Goal: Task Accomplishment & Management: Manage account settings

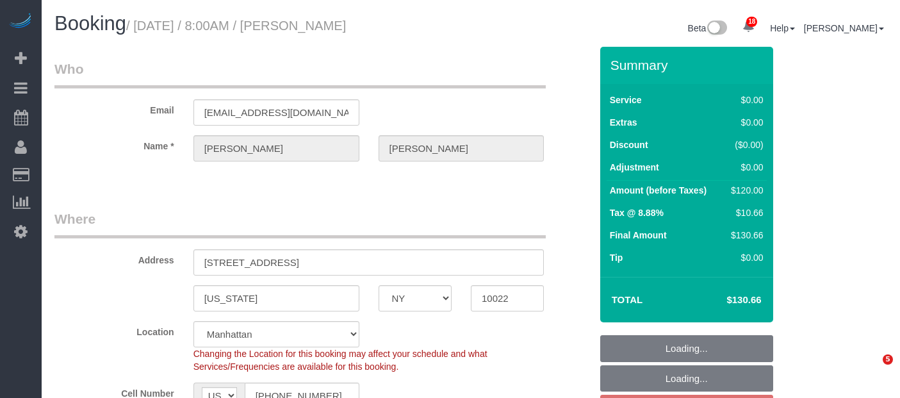
select select "NY"
select select "spot1"
select select "number:56"
select select "number:75"
select select "number:15"
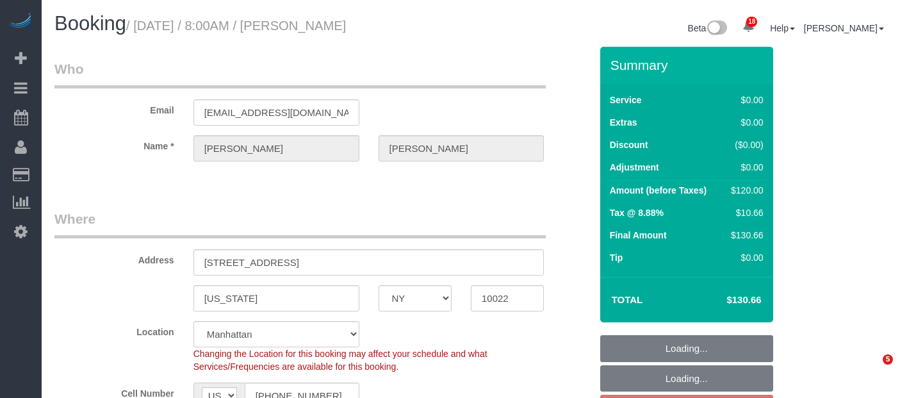
select select "number:5"
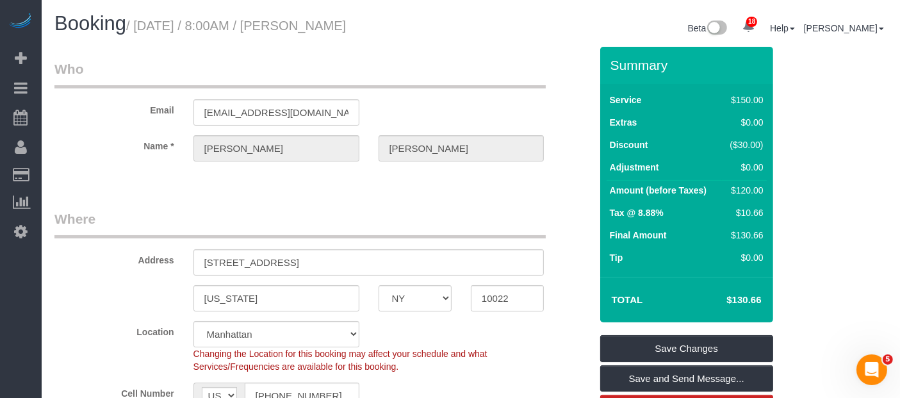
drag, startPoint x: 139, startPoint y: 27, endPoint x: 434, endPoint y: 22, distance: 295.4
click at [437, 23] on h1 "Booking / September 15, 2025 / 8:00AM / Evelyn Cundy" at bounding box center [257, 24] width 407 height 22
copy small "September 15, 2025 / 8:00AM / Evelyn Cundy"
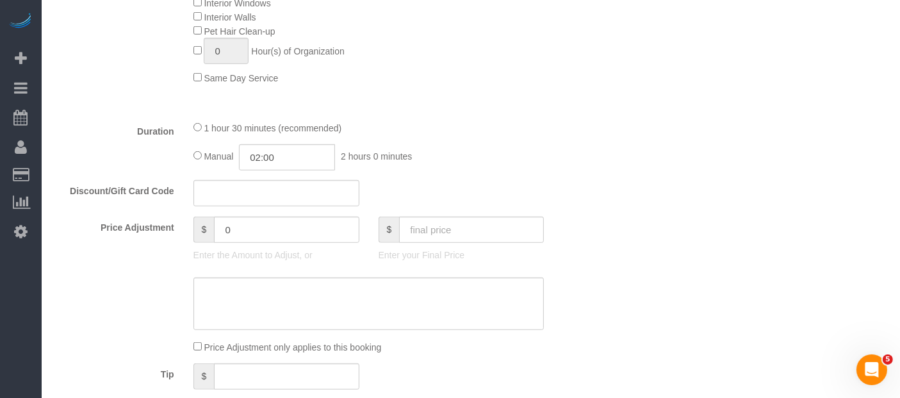
scroll to position [712, 0]
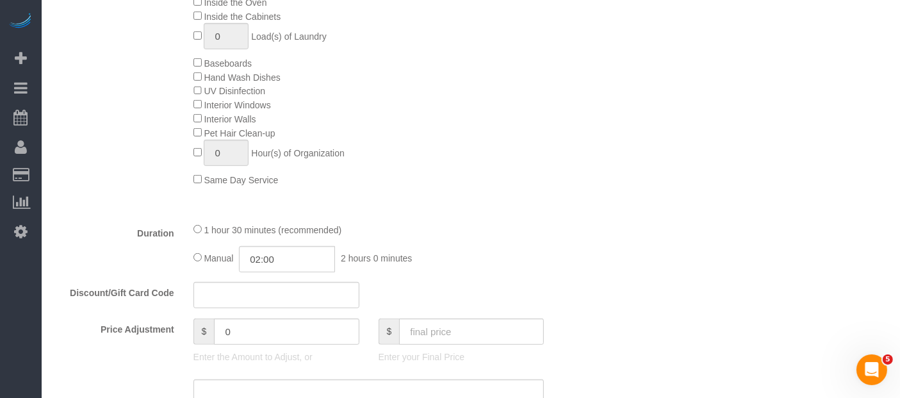
drag, startPoint x: 195, startPoint y: 225, endPoint x: 236, endPoint y: 221, distance: 41.2
click at [195, 224] on div "1 hour 30 minutes (recommended)" at bounding box center [368, 229] width 351 height 14
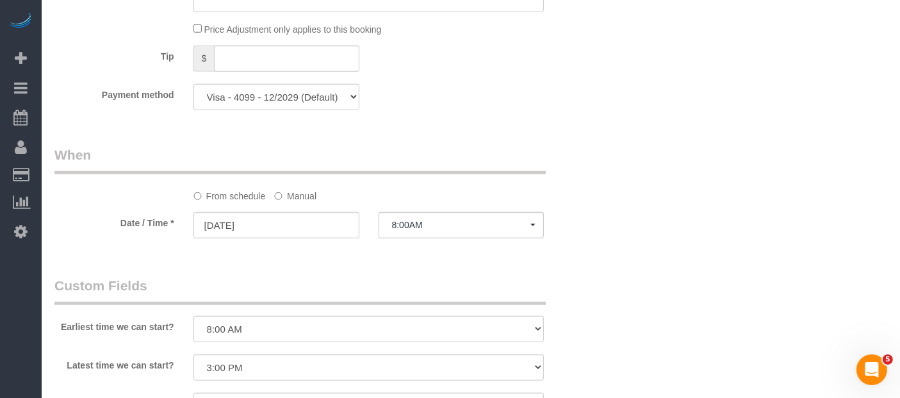
select select "spot61"
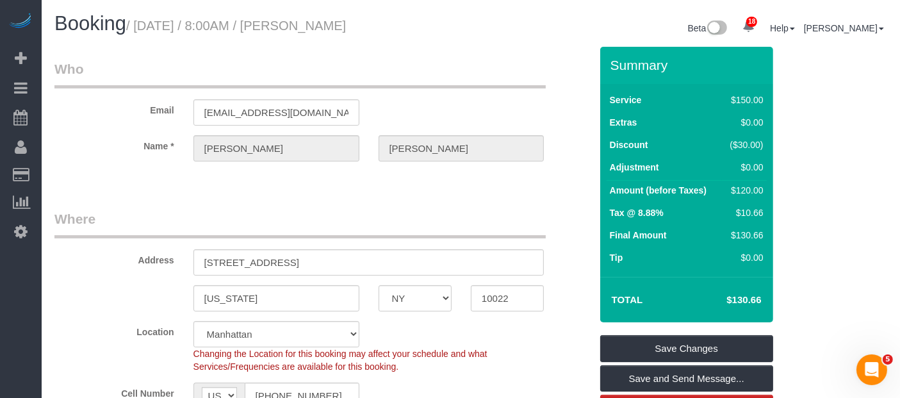
scroll to position [0, 0]
click at [672, 349] on link "Save Changes" at bounding box center [686, 348] width 173 height 27
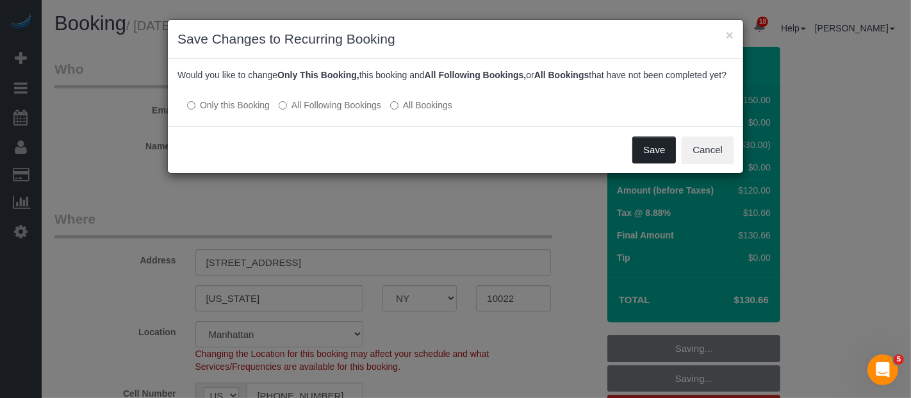
click at [650, 158] on button "Save" at bounding box center [654, 149] width 44 height 27
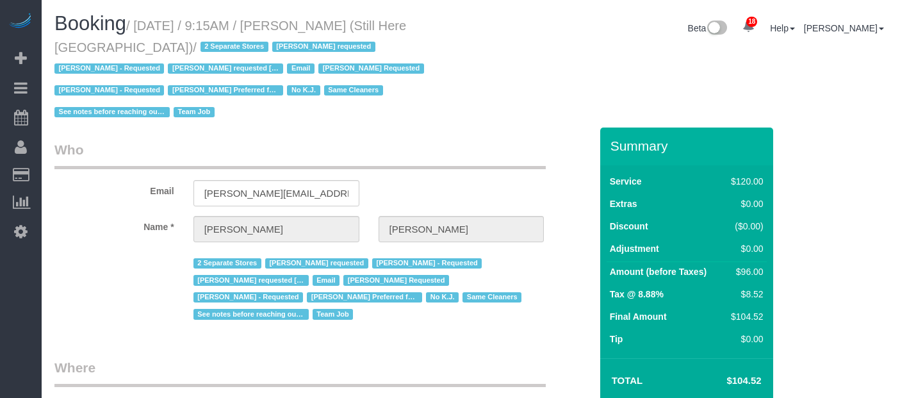
select select "NY"
select select "90"
select select "string:stripe-pm_1Oyz8t4VGloSiKo71skqOF54"
select select "number:89"
select select "number:90"
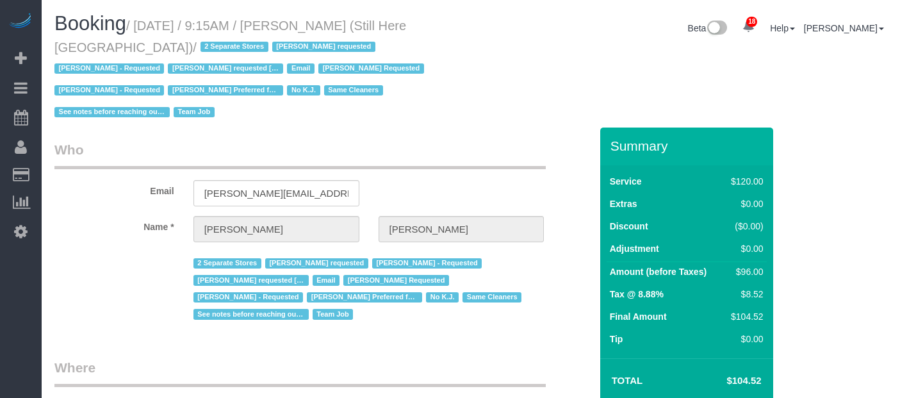
select select "number:15"
select select "number:5"
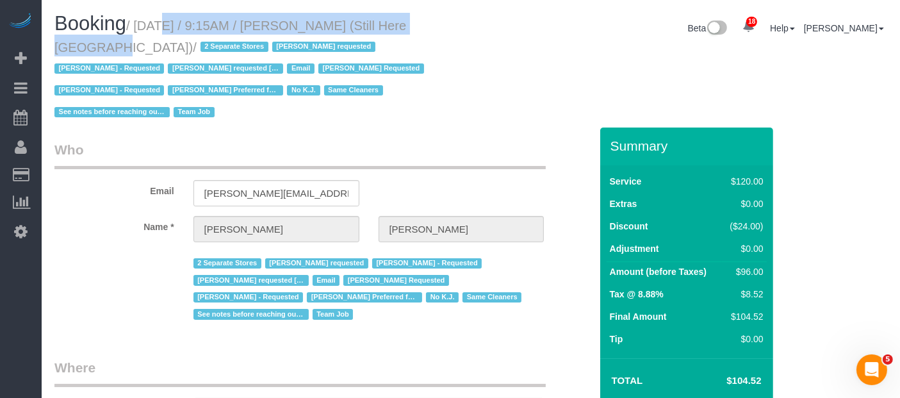
drag, startPoint x: 137, startPoint y: 26, endPoint x: 449, endPoint y: 13, distance: 312.3
click at [449, 13] on h1 "Booking / [DATE] / 9:15AM / [PERSON_NAME] (Still Here [GEOGRAPHIC_DATA]) / 2 Se…" at bounding box center [257, 67] width 407 height 109
copy small "[DATE] / 9:15AM / [PERSON_NAME]"
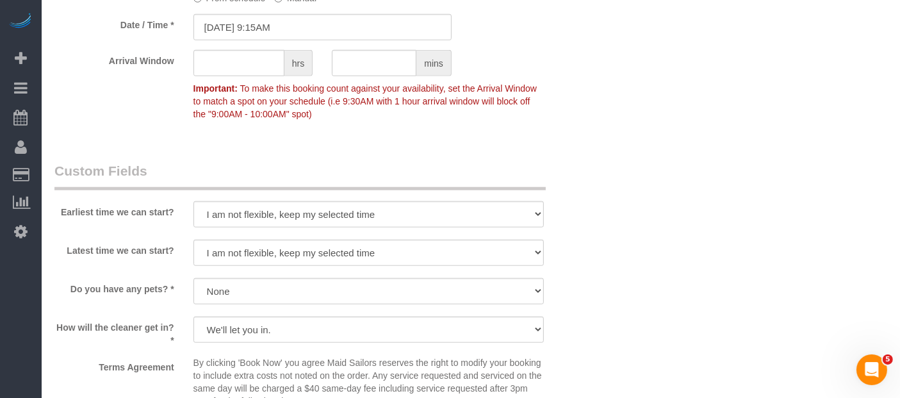
scroll to position [1353, 0]
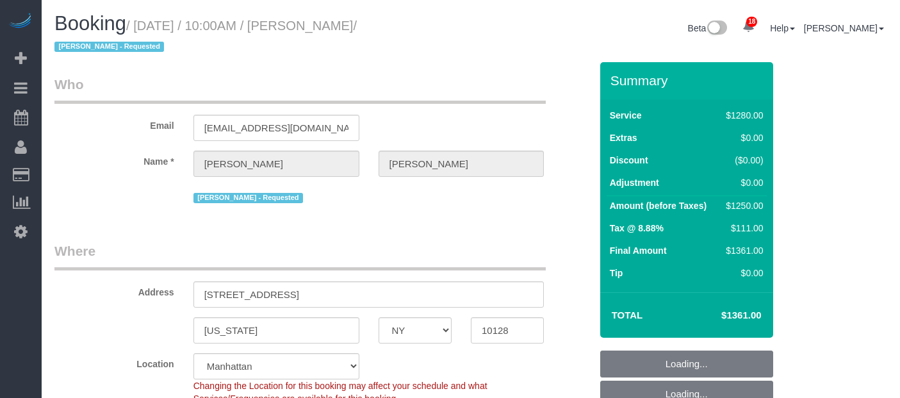
select select "NY"
select select "4"
select select "240"
select select "spot3"
select select "number:58"
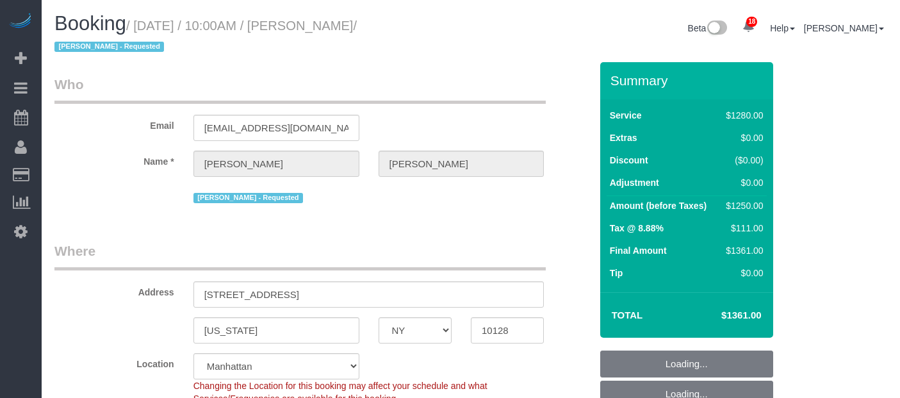
select select "number:70"
select select "number:15"
select select "number:5"
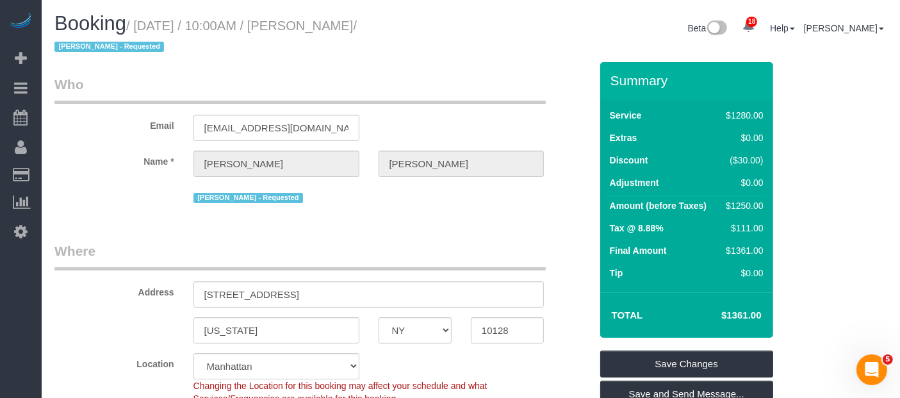
drag, startPoint x: 139, startPoint y: 25, endPoint x: 418, endPoint y: 23, distance: 278.7
click at [357, 23] on small "/ September 15, 2025 / 10:00AM / Carol Schrager / Marlenyn Robles - Requested" at bounding box center [205, 37] width 302 height 36
copy small "September 15, 2025 / 10:00AM / Carol Schrager"
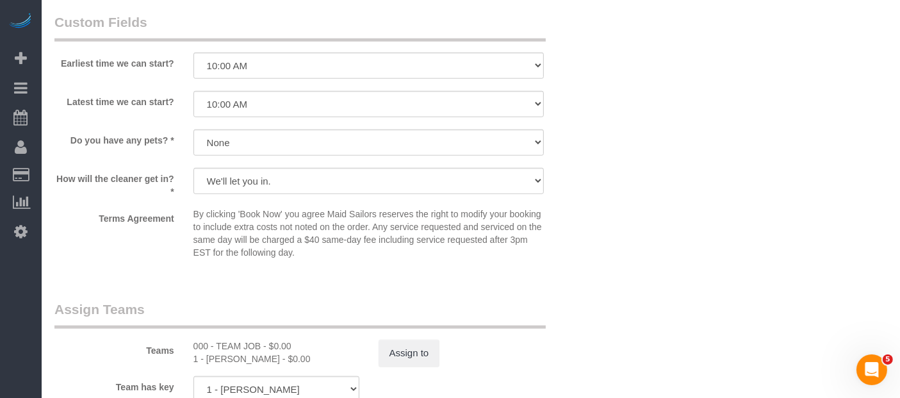
scroll to position [1281, 0]
